Goal: Task Accomplishment & Management: Complete application form

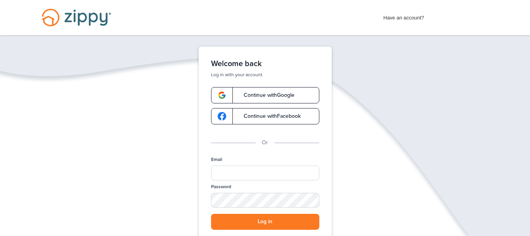
click at [164, 125] on div "Verify your Email We just resent an email with a link to set your password to .…" at bounding box center [265, 179] width 530 height 264
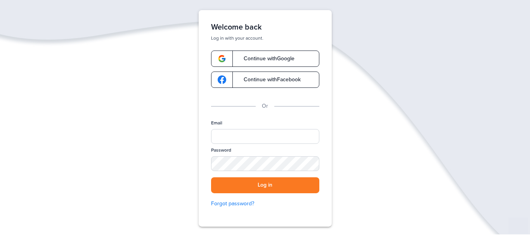
scroll to position [40, 0]
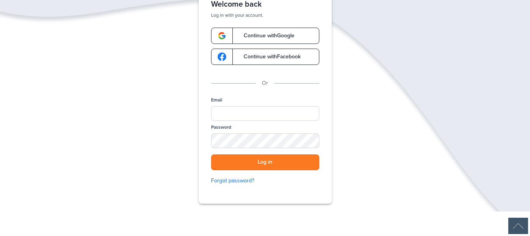
scroll to position [40, 0]
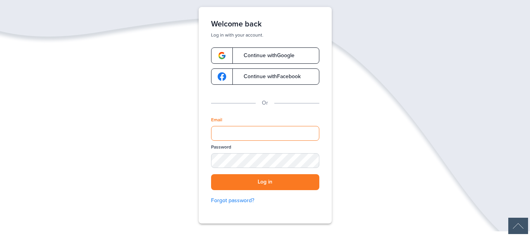
click at [234, 137] on input "Email" at bounding box center [265, 133] width 108 height 15
type input "**********"
click at [311, 164] on div "SHOW" at bounding box center [309, 160] width 17 height 7
click at [311, 164] on div "HIDE" at bounding box center [309, 160] width 17 height 7
click at [306, 163] on div "SHOW" at bounding box center [309, 160] width 17 height 7
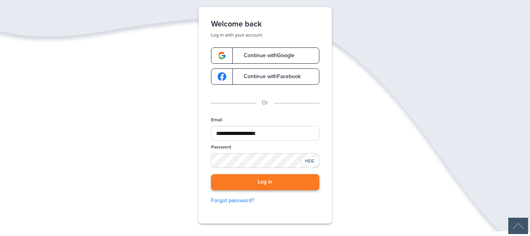
click at [271, 184] on button "Log in" at bounding box center [265, 182] width 108 height 16
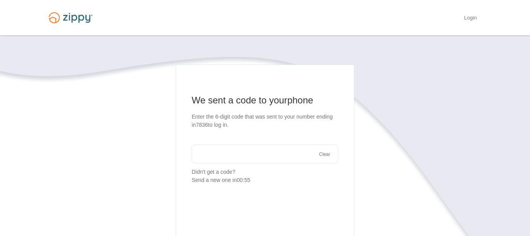
click at [210, 156] on input "text" at bounding box center [265, 153] width 147 height 19
type input "******"
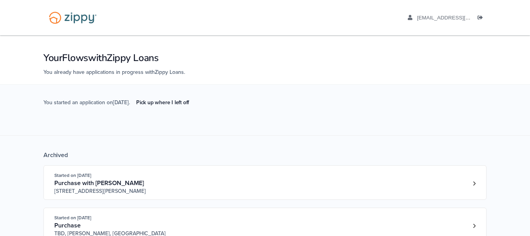
click at [15, 118] on div "You started an application on [DATE] . Pick up where I left off Archived Starte…" at bounding box center [265, 173] width 530 height 179
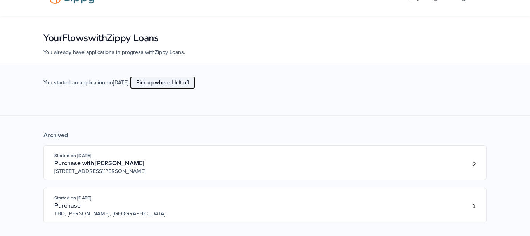
click at [166, 84] on link "Pick up where I left off" at bounding box center [162, 82] width 65 height 13
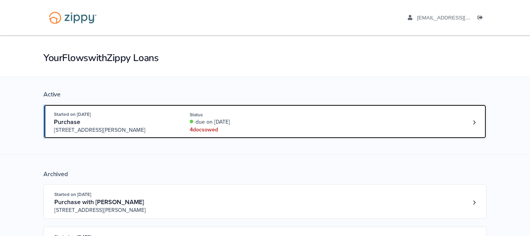
click at [199, 126] on div "4 doc s owed" at bounding box center [242, 130] width 104 height 8
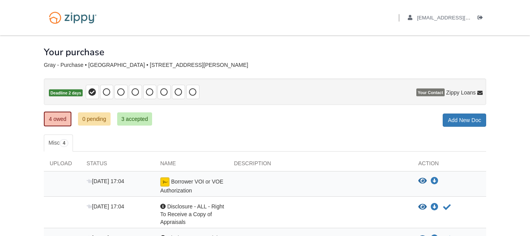
click at [15, 155] on body "Back to My Flows [EMAIL_ADDRESS][DOMAIN_NAME] Logout" at bounding box center [265, 169] width 530 height 339
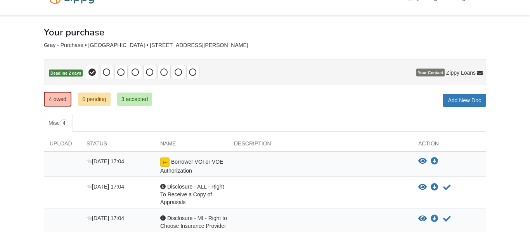
scroll to position [79, 0]
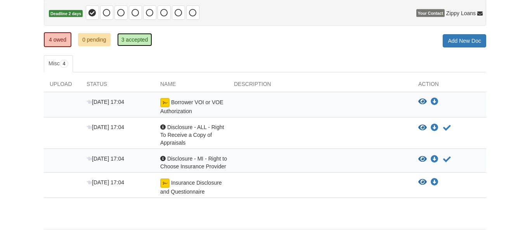
click at [125, 36] on link "3 accepted" at bounding box center [134, 39] width 35 height 13
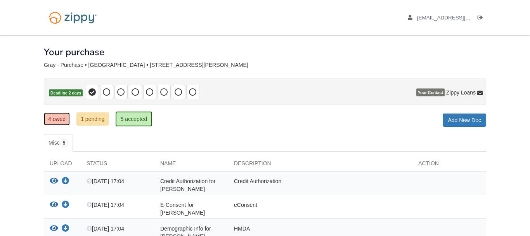
click at [58, 123] on link "4 owed" at bounding box center [57, 118] width 26 height 13
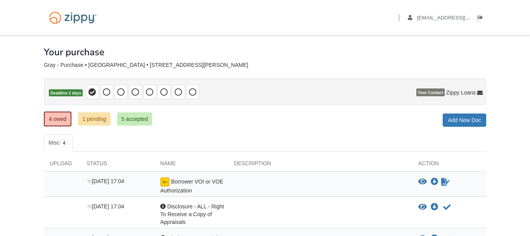
click at [0, 118] on body "Back to My Flows [EMAIL_ADDRESS][DOMAIN_NAME] Logout" at bounding box center [265, 169] width 530 height 339
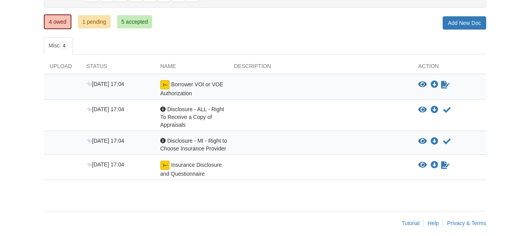
scroll to position [104, 0]
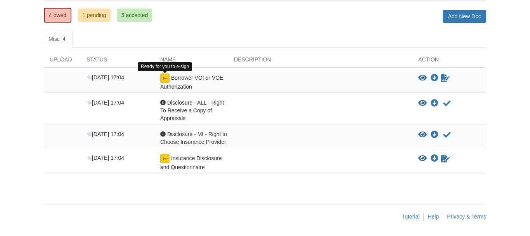
click at [165, 78] on img at bounding box center [164, 77] width 9 height 9
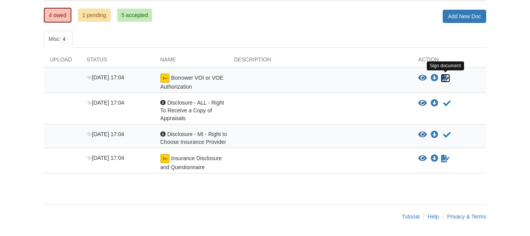
click at [448, 80] on icon "Sign Form" at bounding box center [445, 78] width 9 height 8
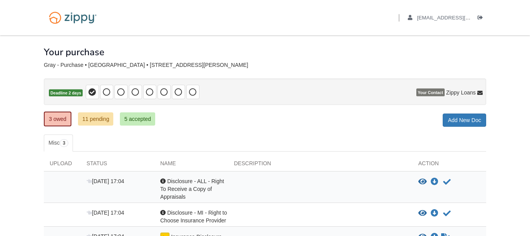
click at [10, 108] on body "Back to My Flows [EMAIL_ADDRESS][DOMAIN_NAME] Logout" at bounding box center [265, 157] width 530 height 314
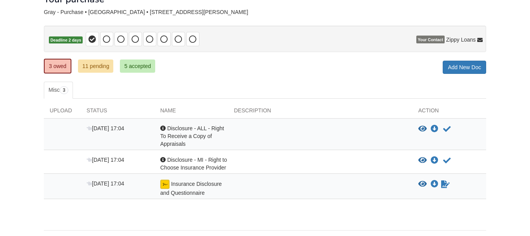
scroll to position [78, 0]
